Goal: Find specific page/section: Find specific page/section

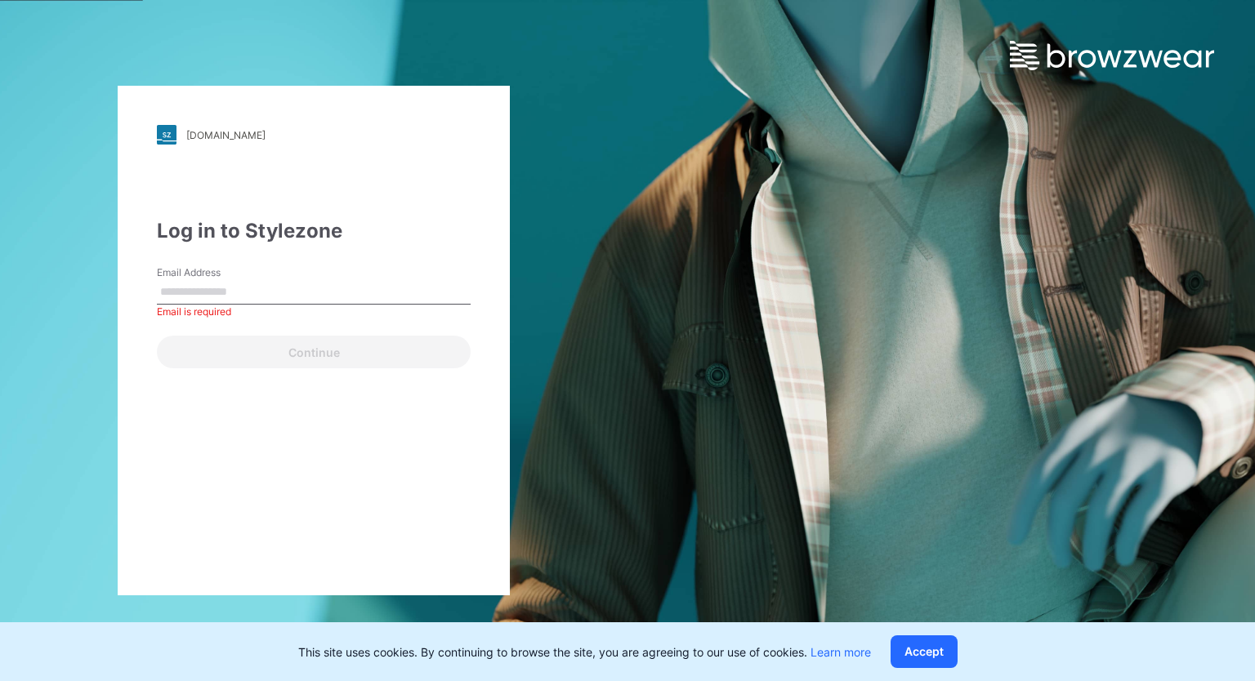
paste input "**********"
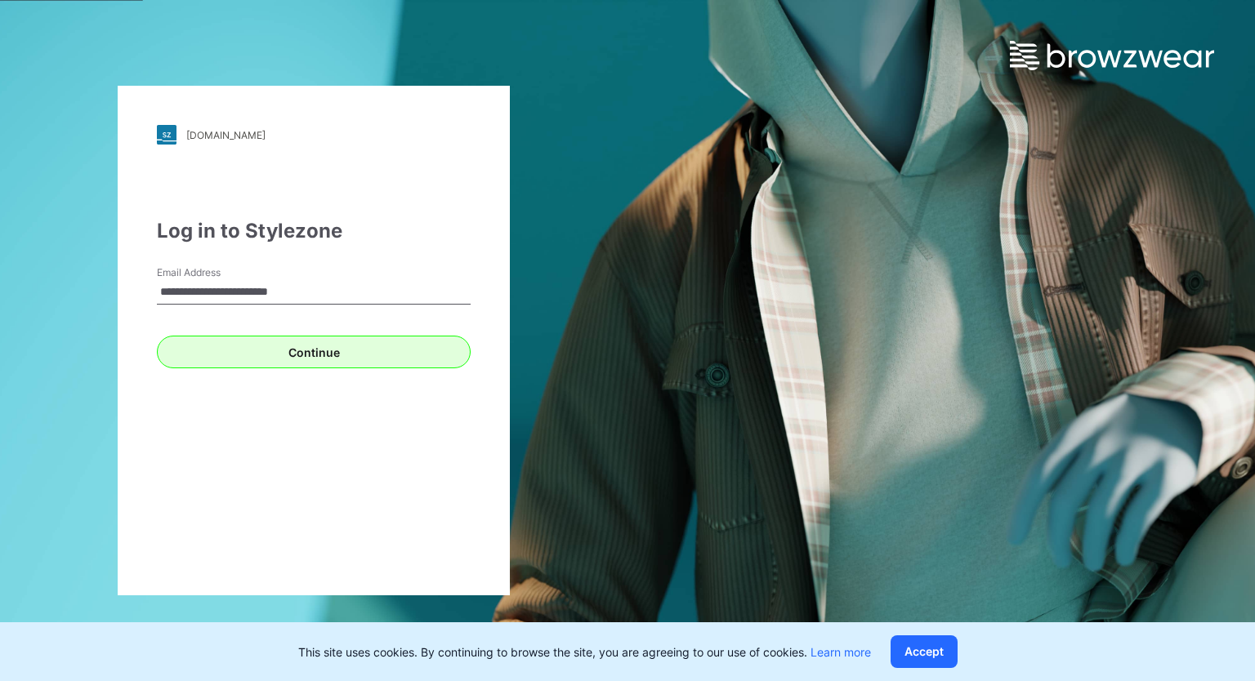
type input "**********"
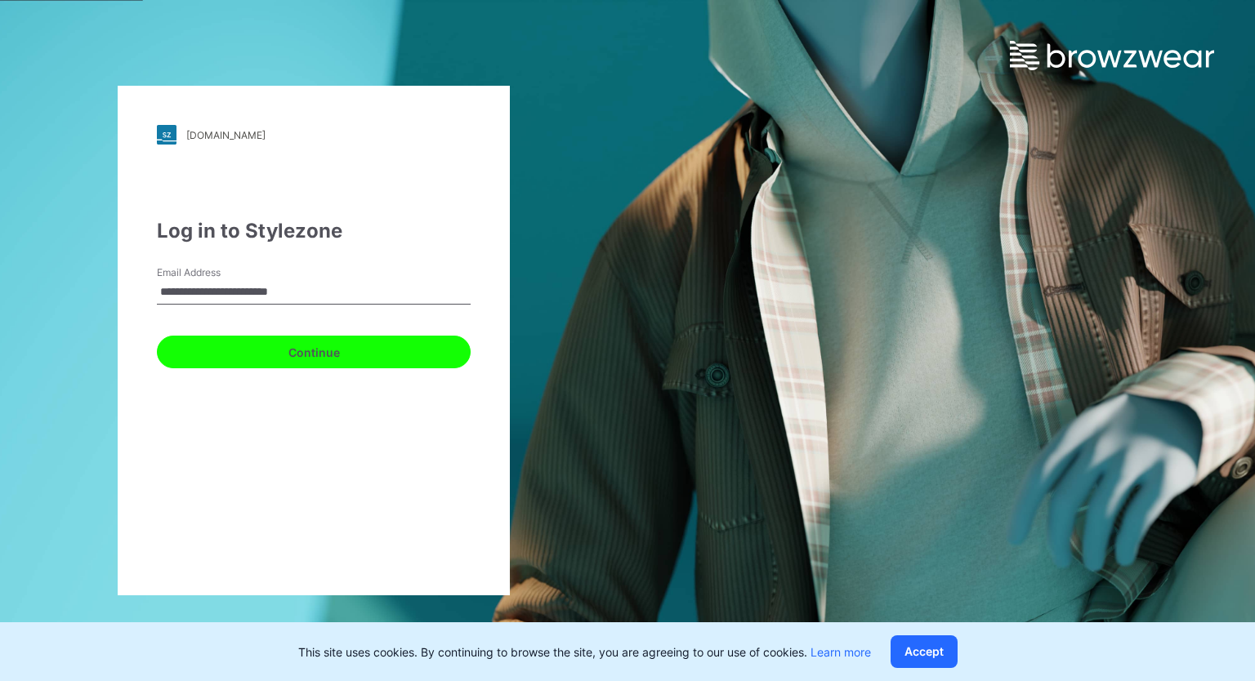
click at [328, 350] on button "Continue" at bounding box center [314, 352] width 314 height 33
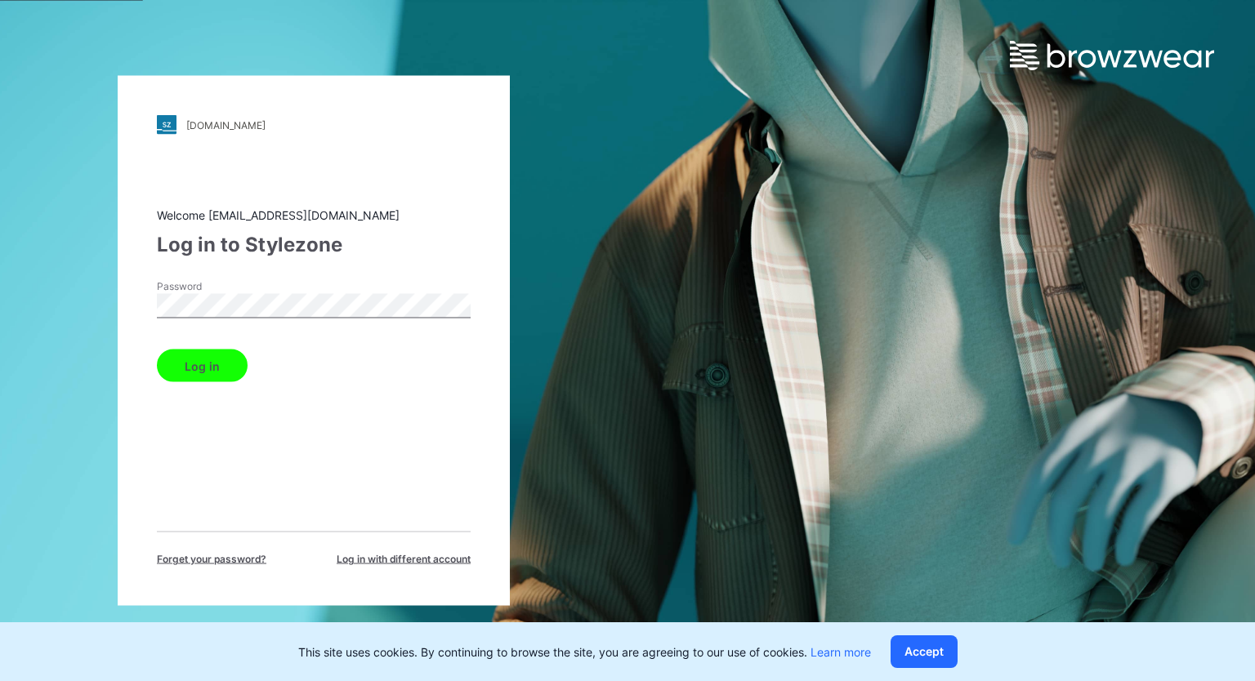
drag, startPoint x: 214, startPoint y: 364, endPoint x: 232, endPoint y: 334, distance: 34.5
click at [214, 363] on button "Log in" at bounding box center [202, 366] width 91 height 33
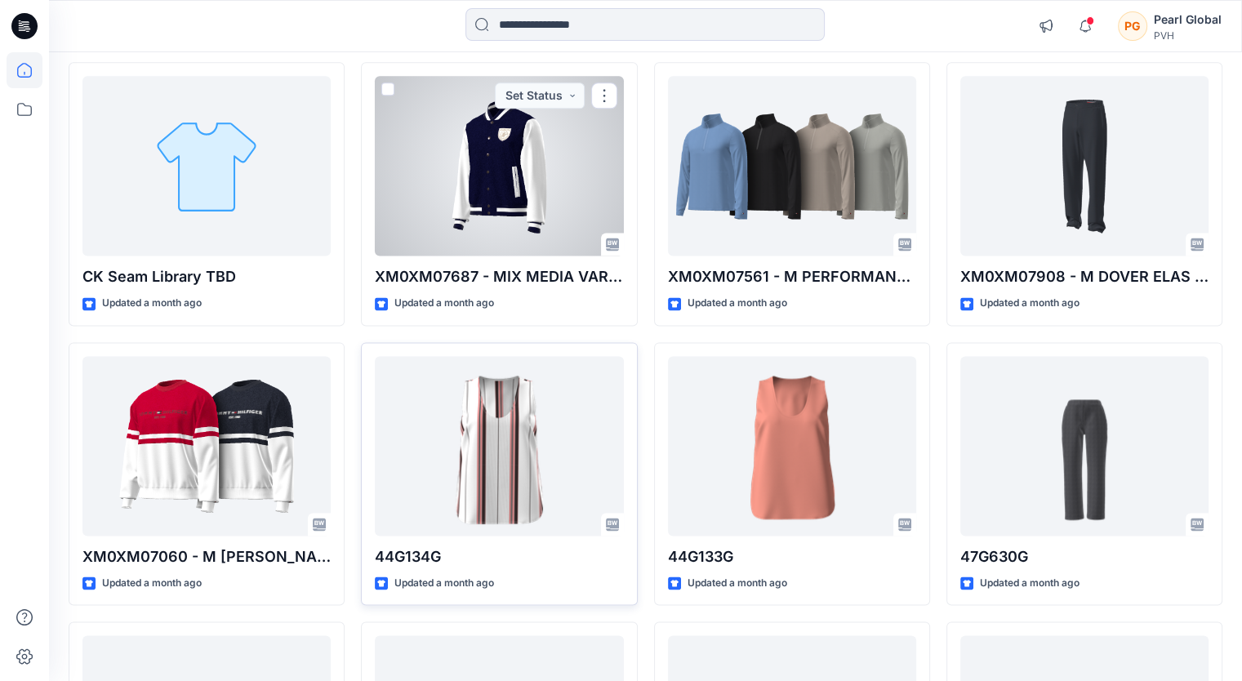
scroll to position [2371, 0]
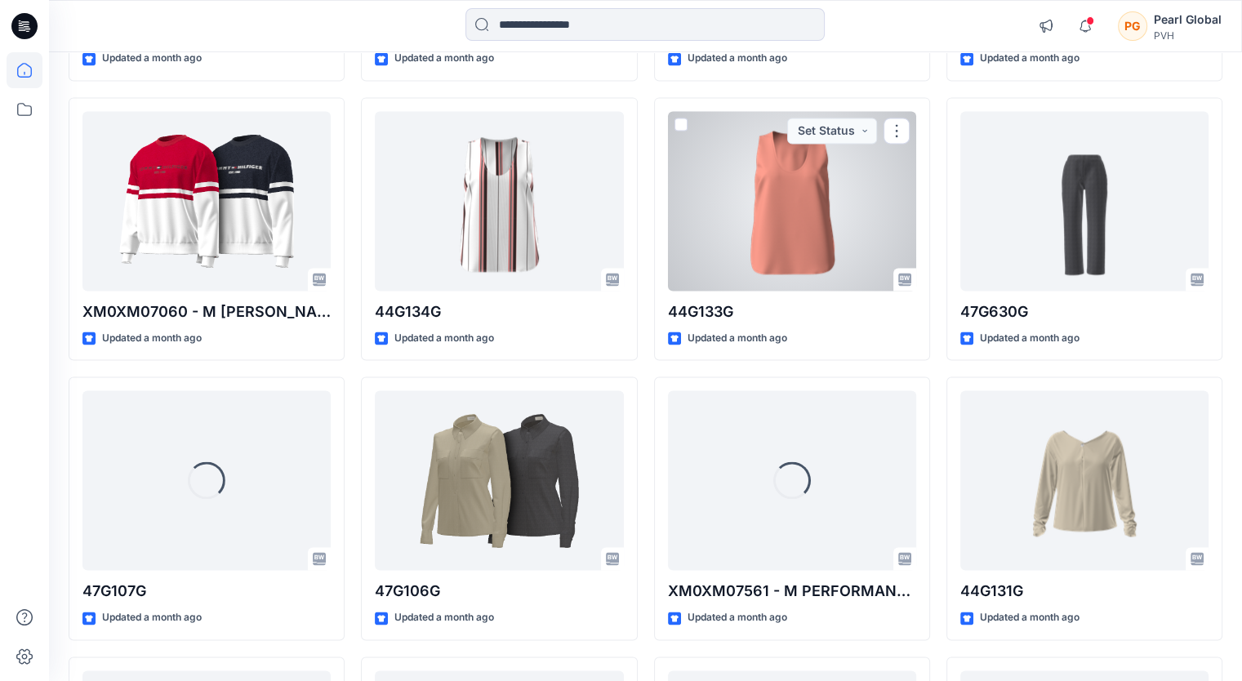
click at [747, 213] on div at bounding box center [792, 201] width 248 height 180
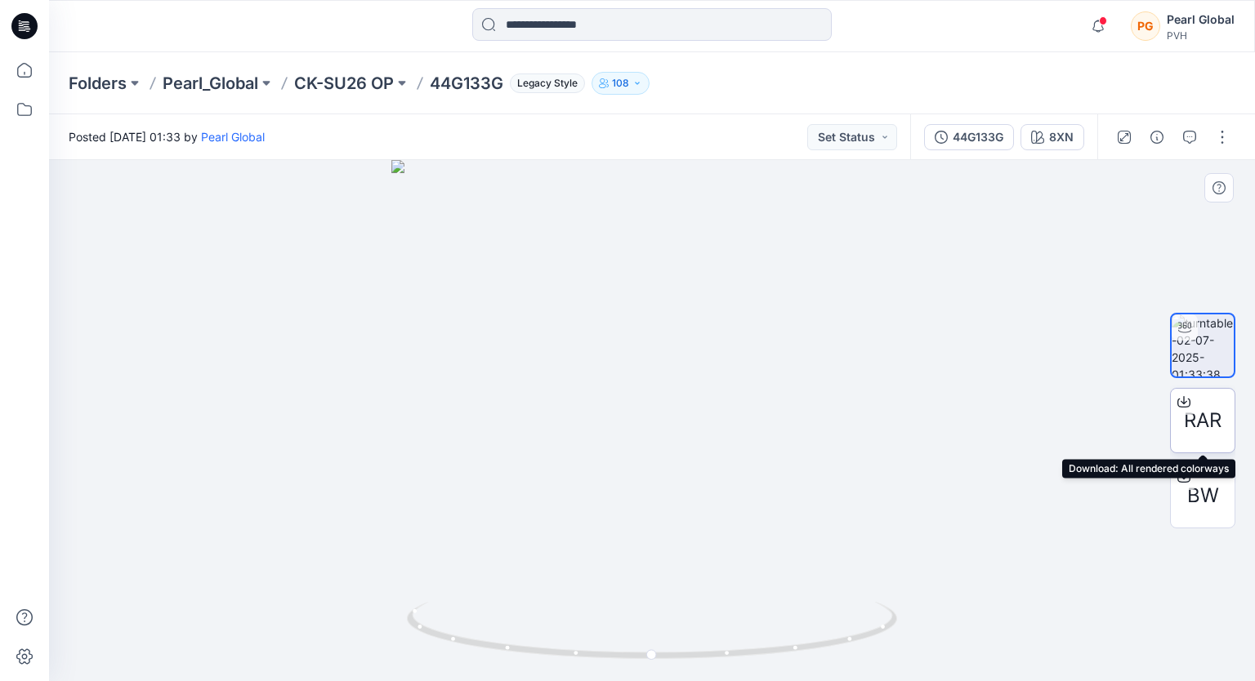
click at [1229, 424] on div "RAR" at bounding box center [1202, 420] width 65 height 65
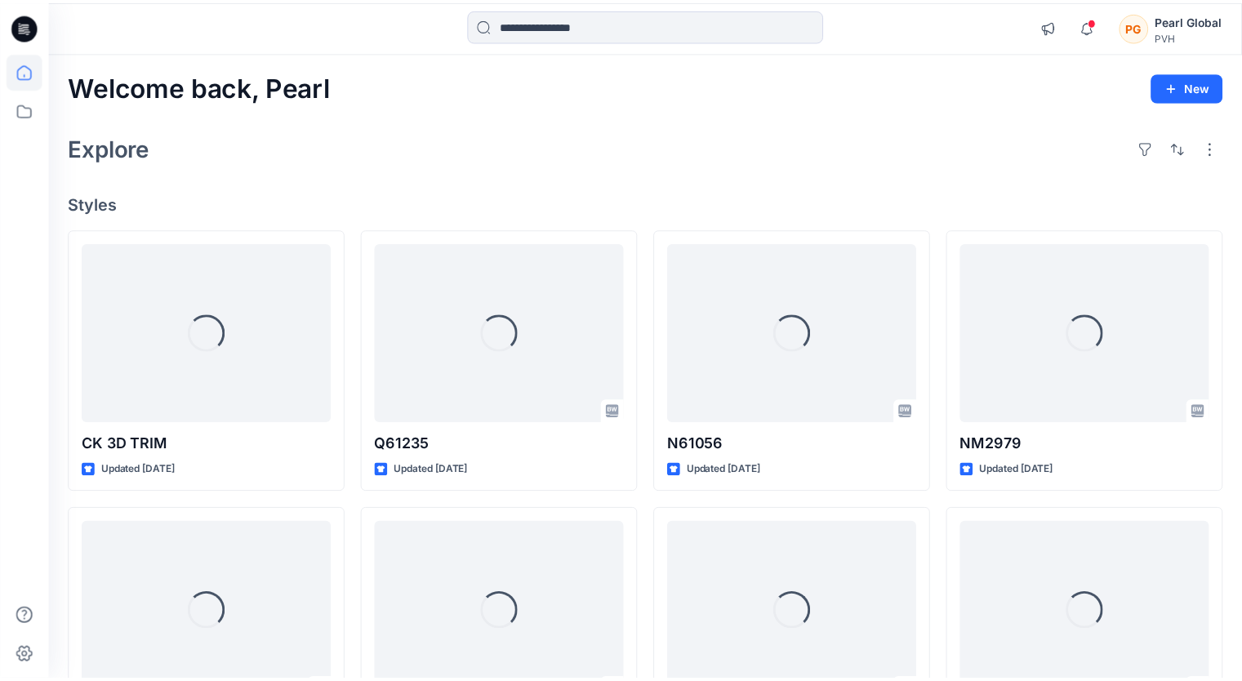
scroll to position [2371, 0]
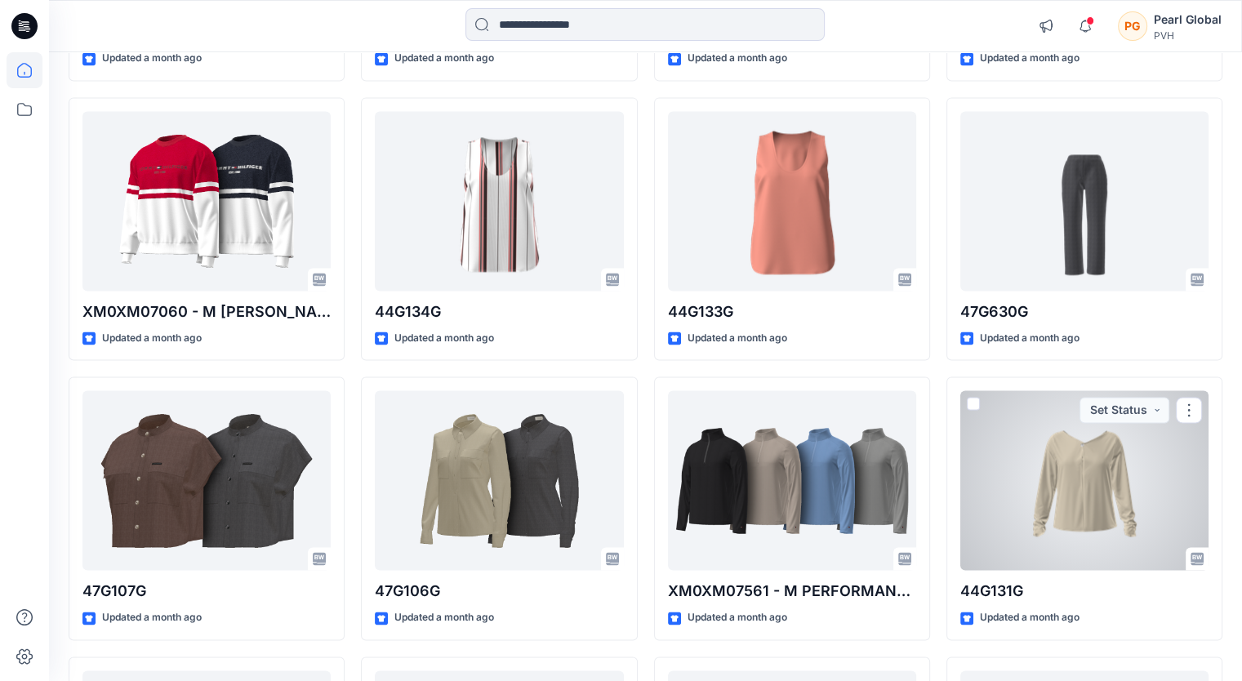
click at [1089, 513] on div at bounding box center [1085, 480] width 248 height 180
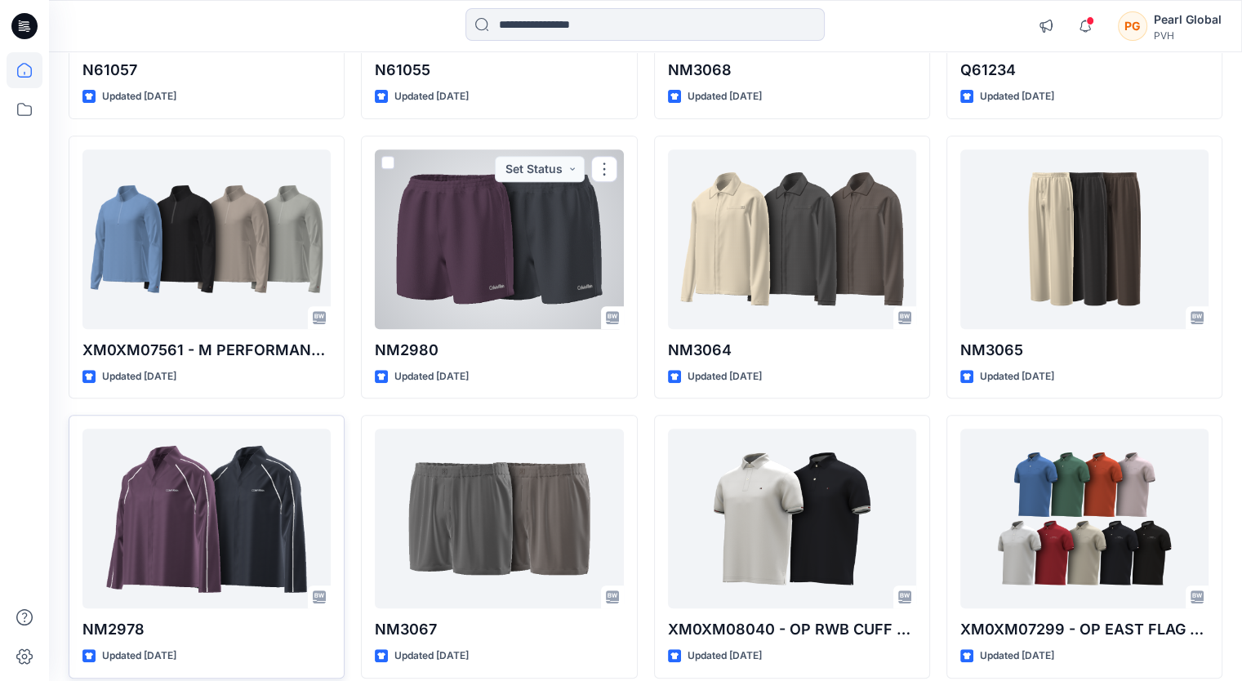
scroll to position [735, 0]
